Goal: Transaction & Acquisition: Download file/media

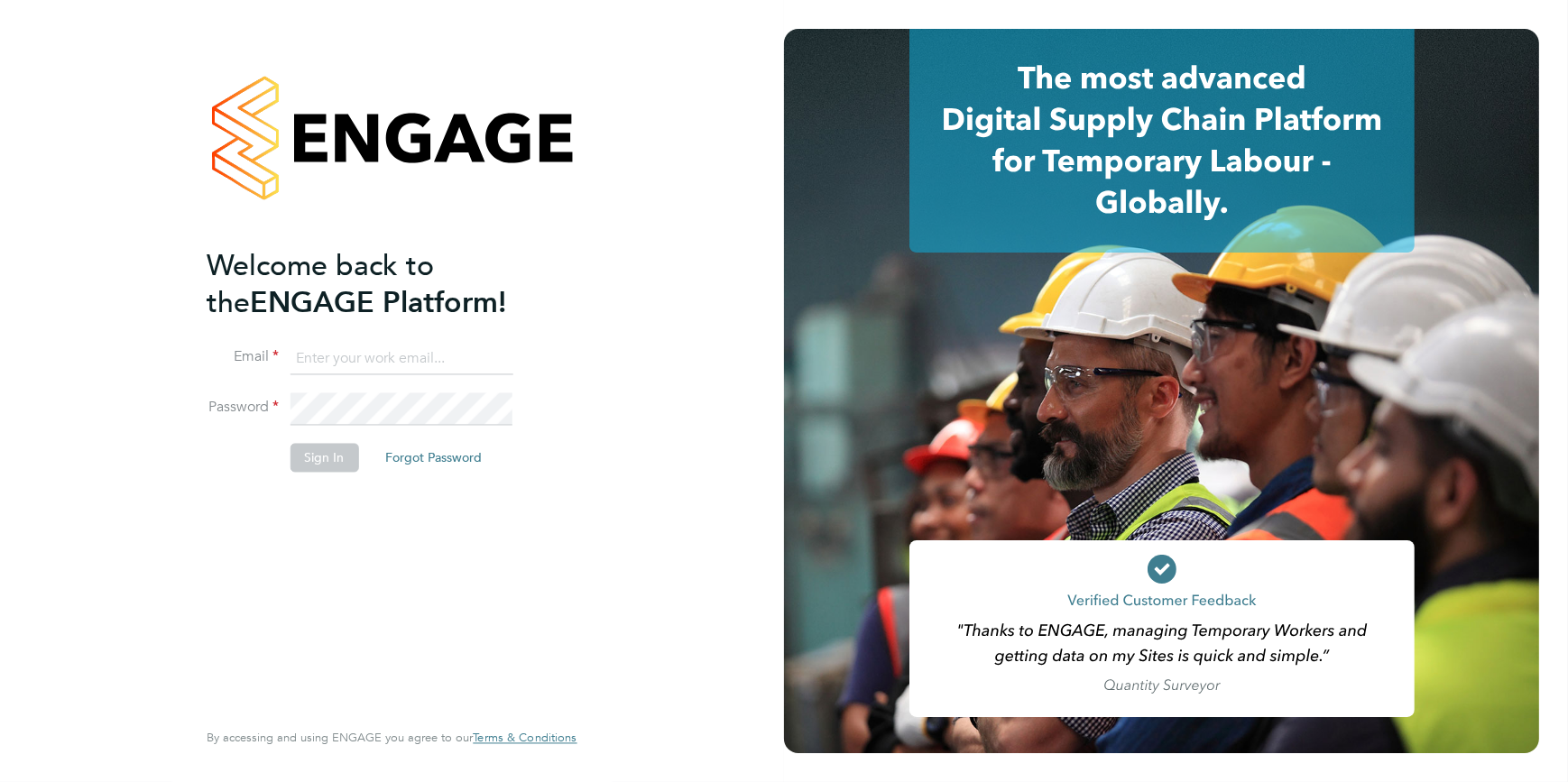
type input "codonovan@skilledcareers.co.uk"
click at [325, 467] on button "Sign In" at bounding box center [324, 457] width 69 height 29
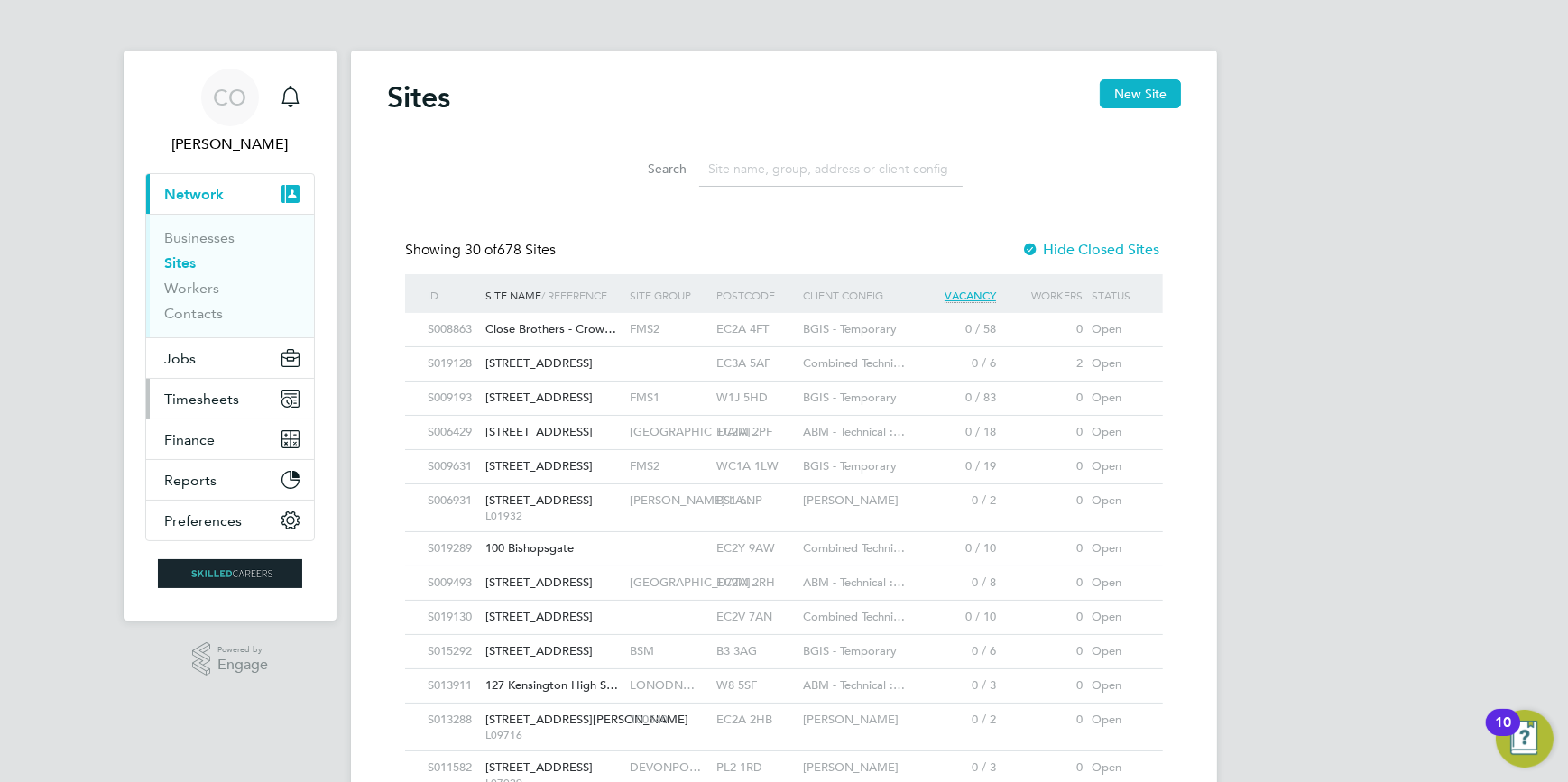
click at [188, 396] on span "Timesheets" at bounding box center [202, 399] width 75 height 17
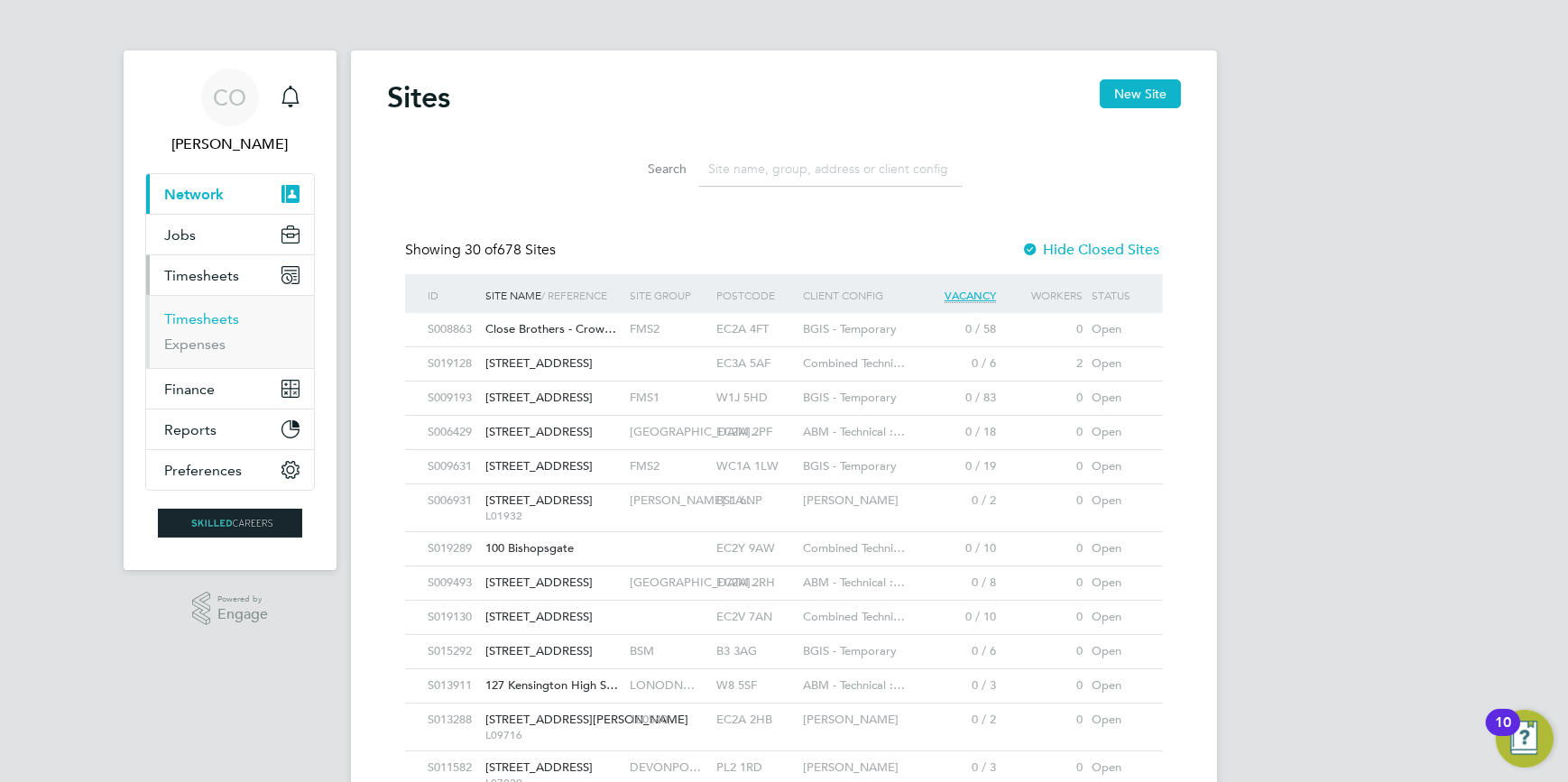
click at [230, 315] on link "Timesheets" at bounding box center [202, 318] width 75 height 17
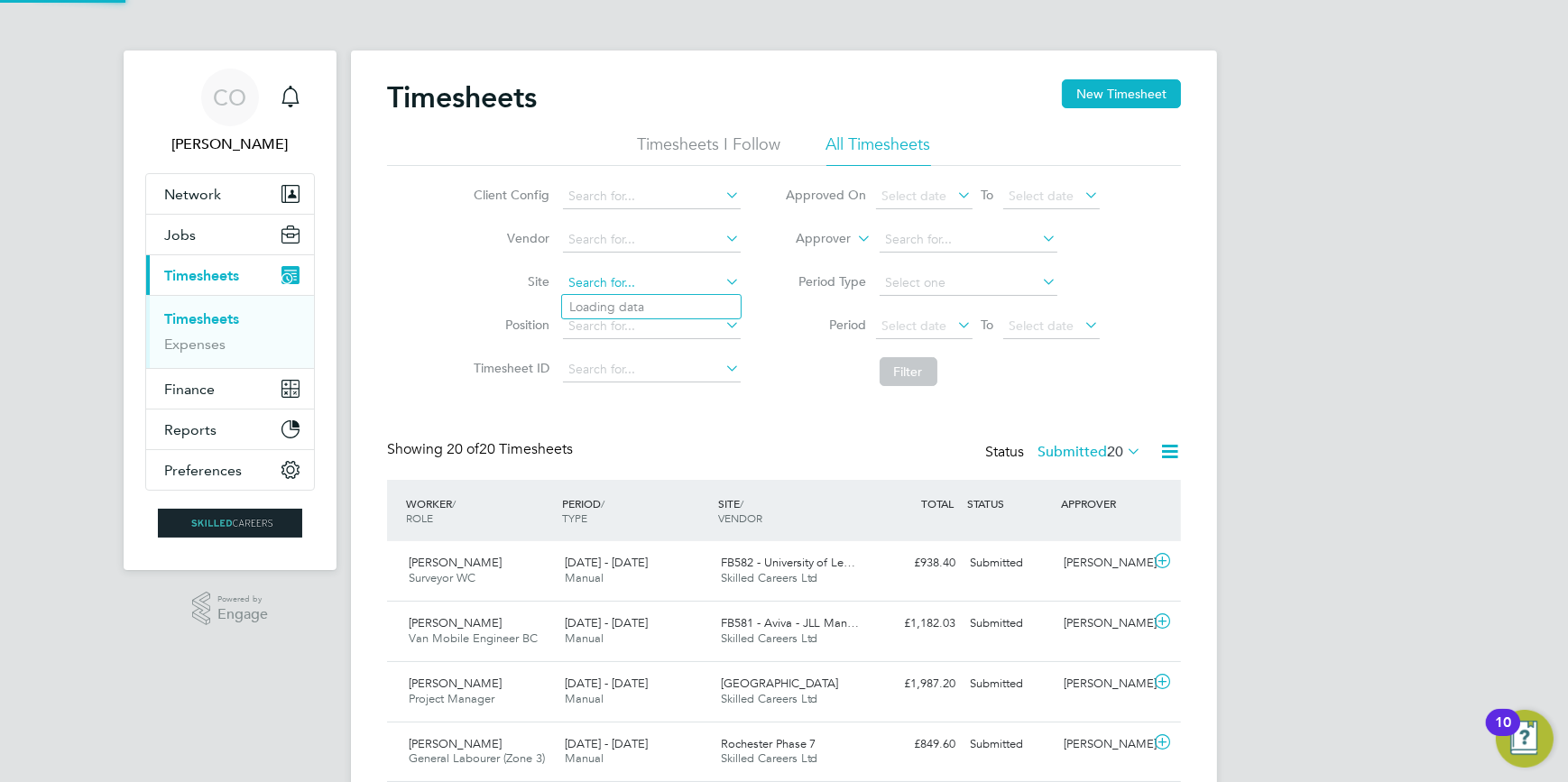
click at [583, 283] on input at bounding box center [652, 284] width 177 height 26
click at [602, 288] on input at bounding box center [652, 284] width 177 height 26
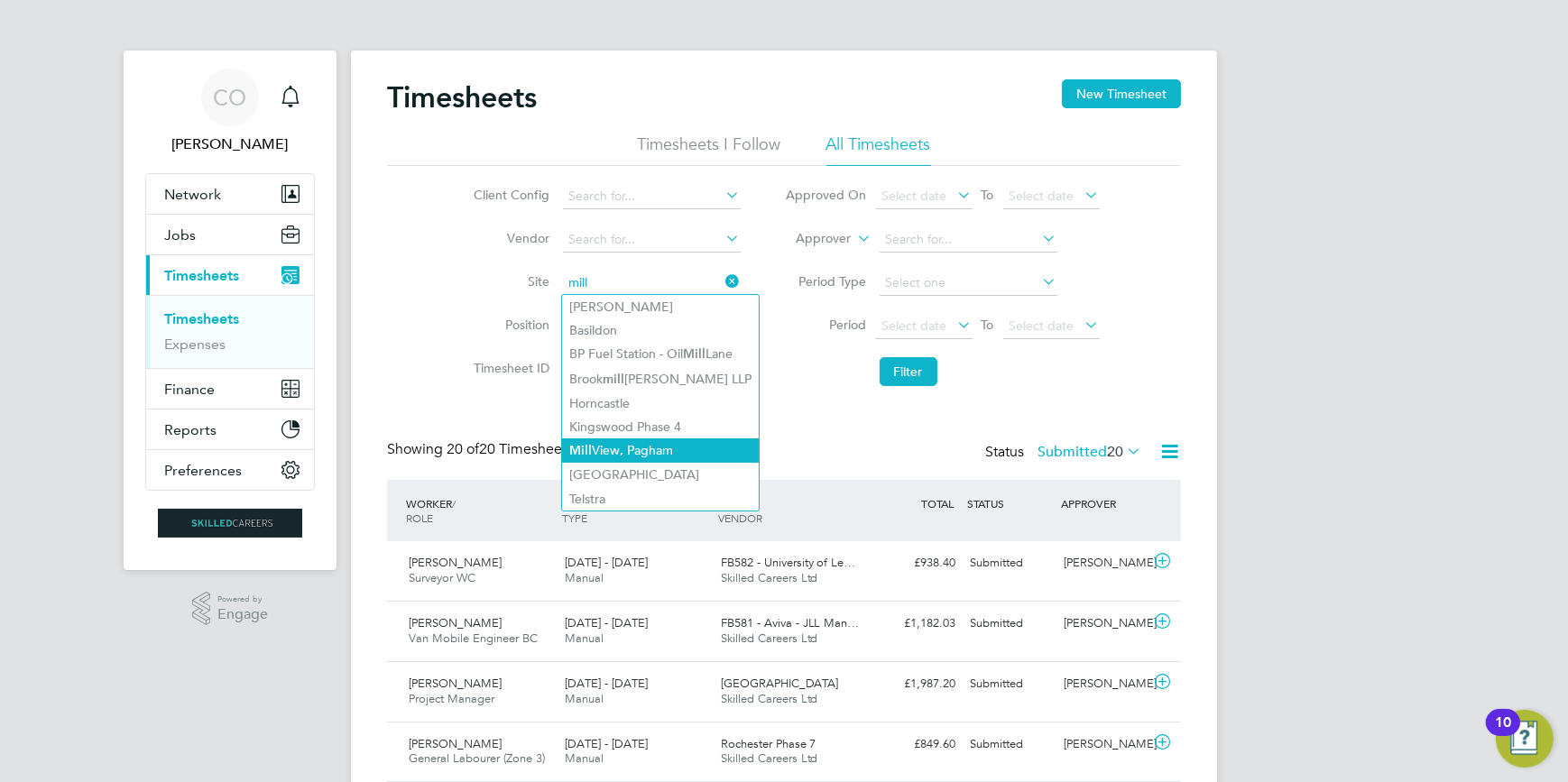
click at [688, 438] on li "Mill View, [GEOGRAPHIC_DATA]" at bounding box center [661, 450] width 197 height 25
type input "Mill View, [GEOGRAPHIC_DATA]"
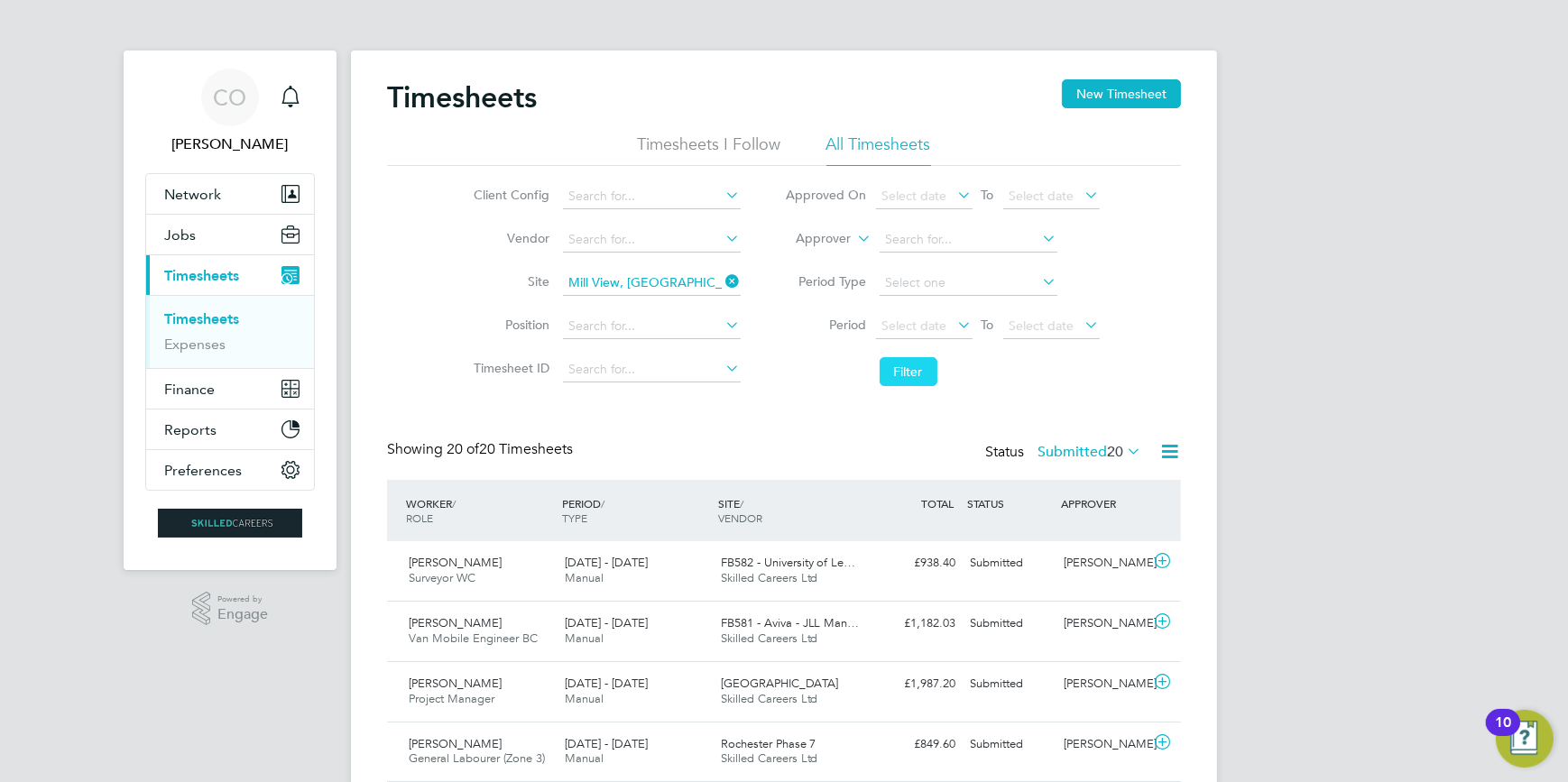
click at [903, 369] on button "Filter" at bounding box center [908, 371] width 58 height 29
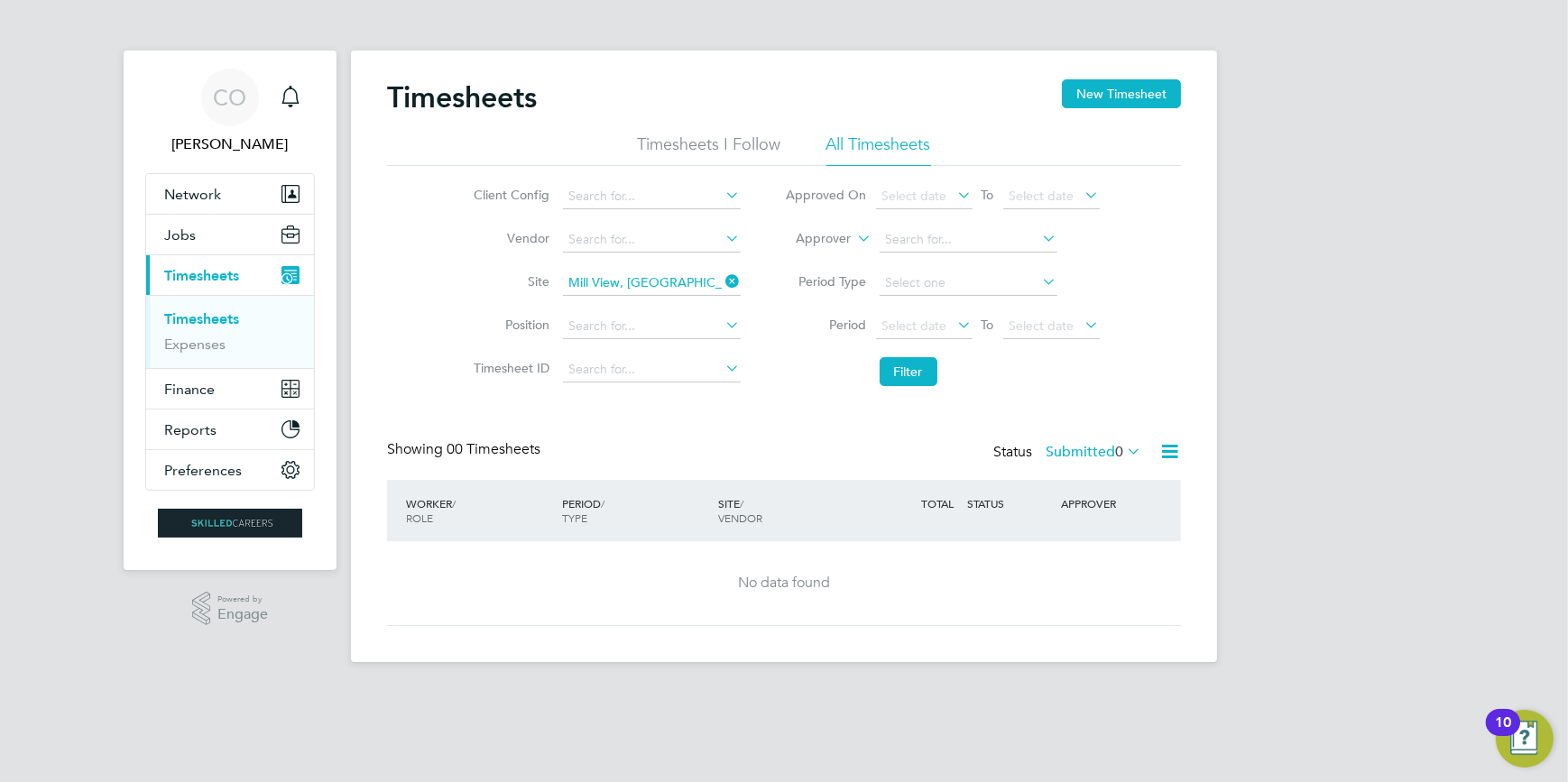
click at [1123, 455] on icon at bounding box center [1123, 451] width 0 height 26
click at [1128, 557] on li "11" at bounding box center [1137, 559] width 24 height 26
click at [1123, 446] on icon at bounding box center [1123, 451] width 0 height 26
click at [1074, 554] on li "Approved" at bounding box center [1083, 559] width 83 height 26
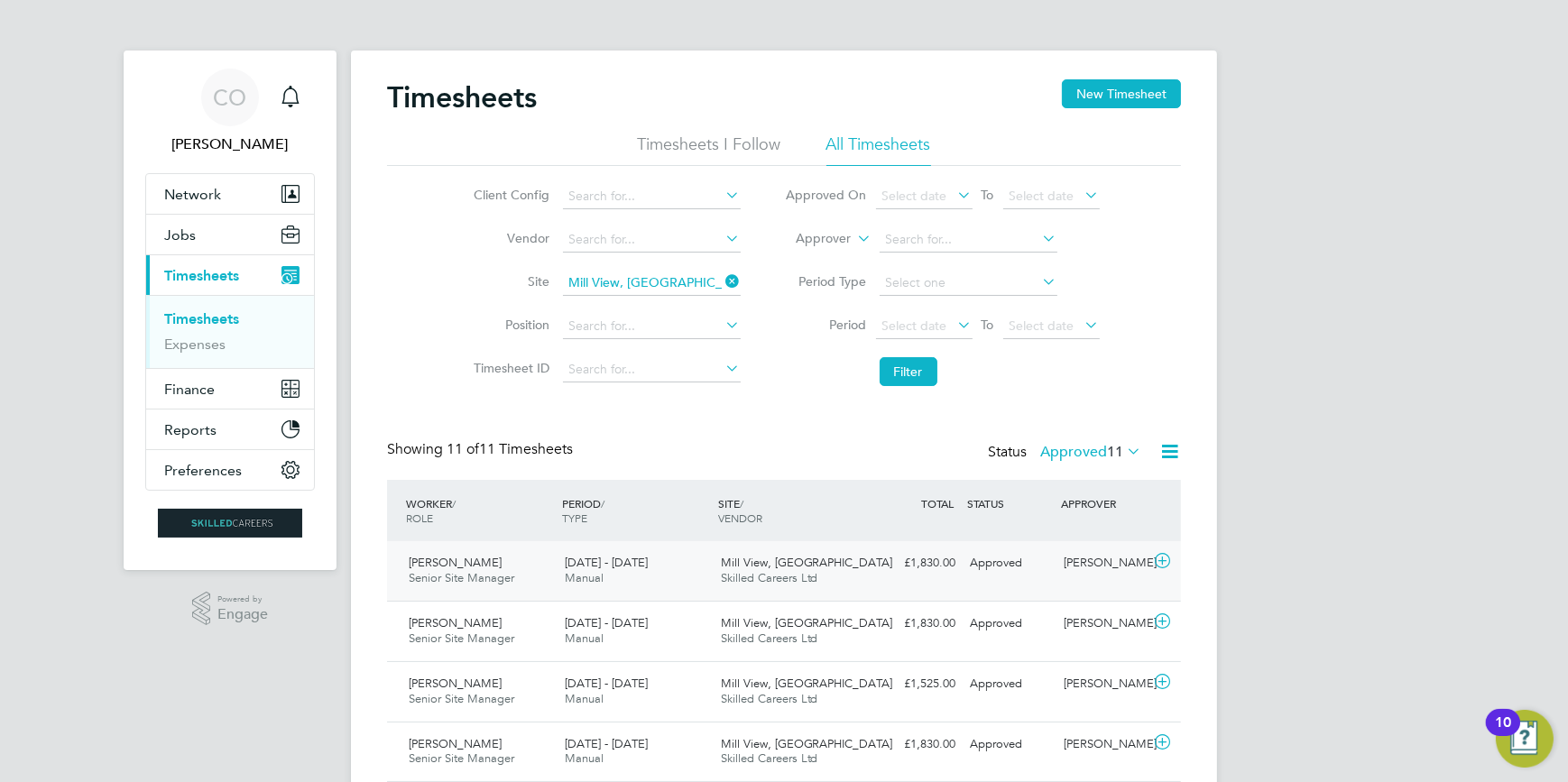
click at [1166, 563] on icon at bounding box center [1162, 560] width 23 height 15
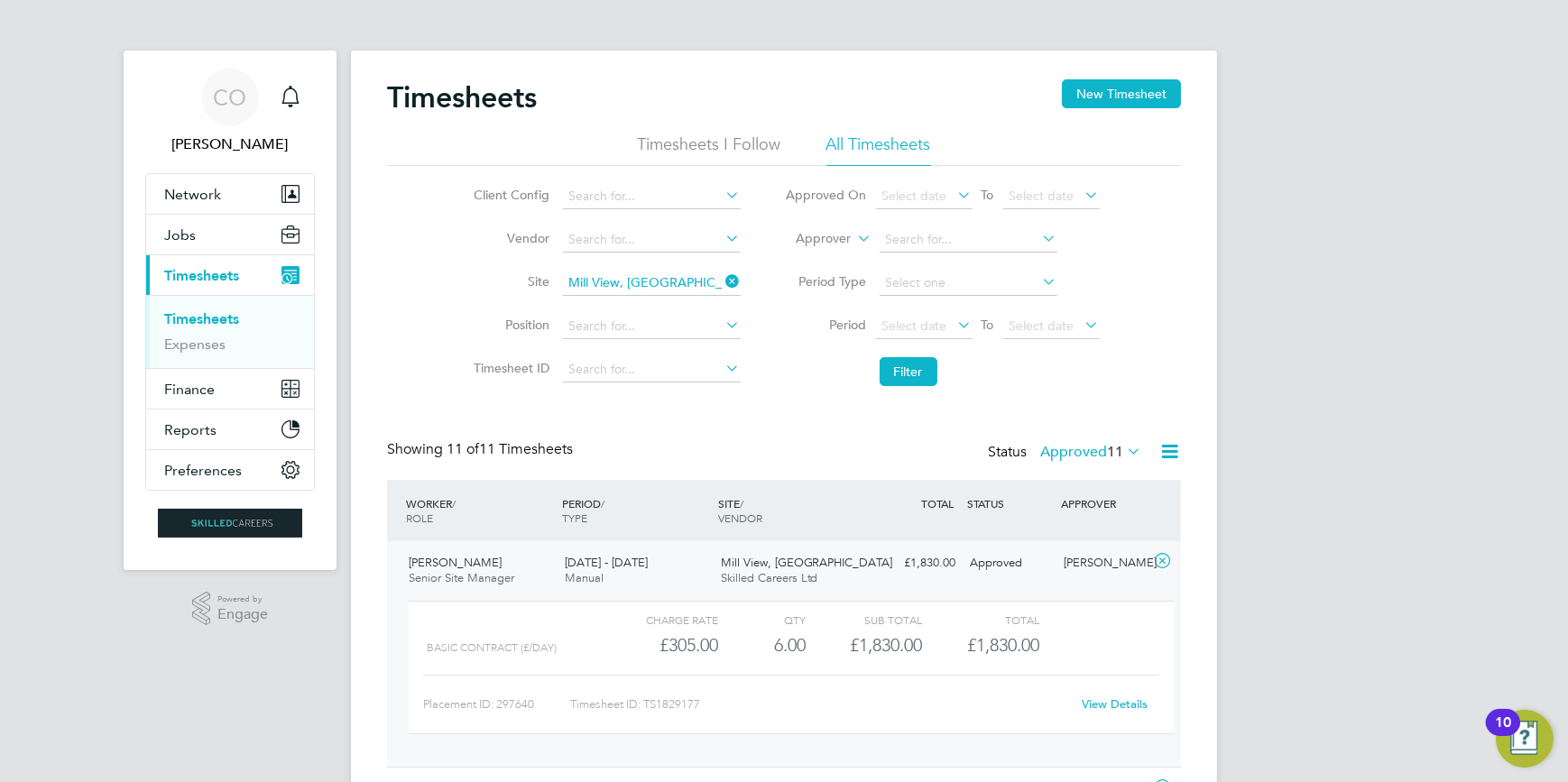
click at [1130, 706] on link "View Details" at bounding box center [1115, 704] width 66 height 16
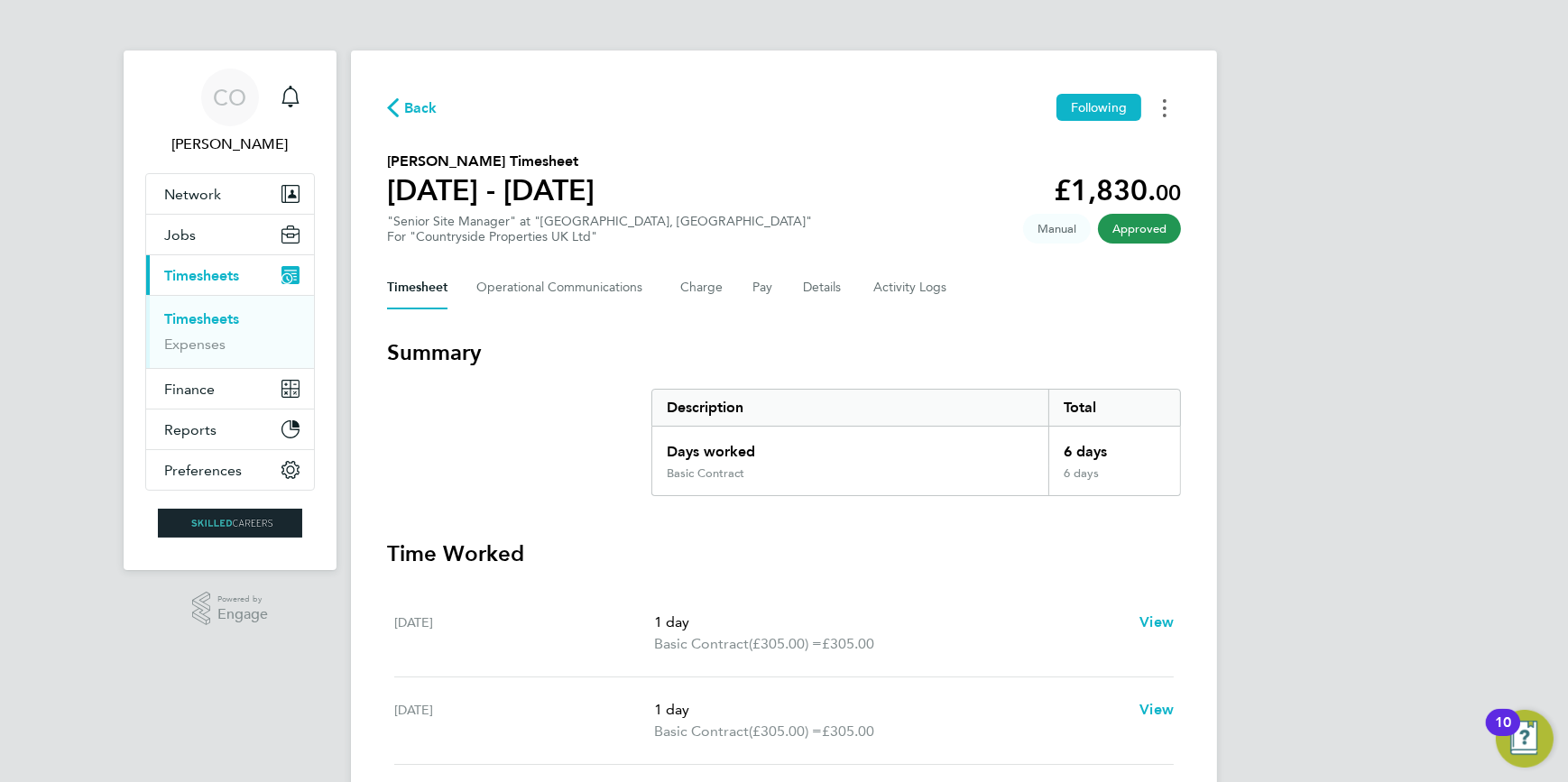
click at [1161, 113] on button "Timesheets Menu" at bounding box center [1164, 107] width 33 height 28
click at [1109, 149] on link "Download timesheet" at bounding box center [1073, 148] width 217 height 36
